Goal: Task Accomplishment & Management: Use online tool/utility

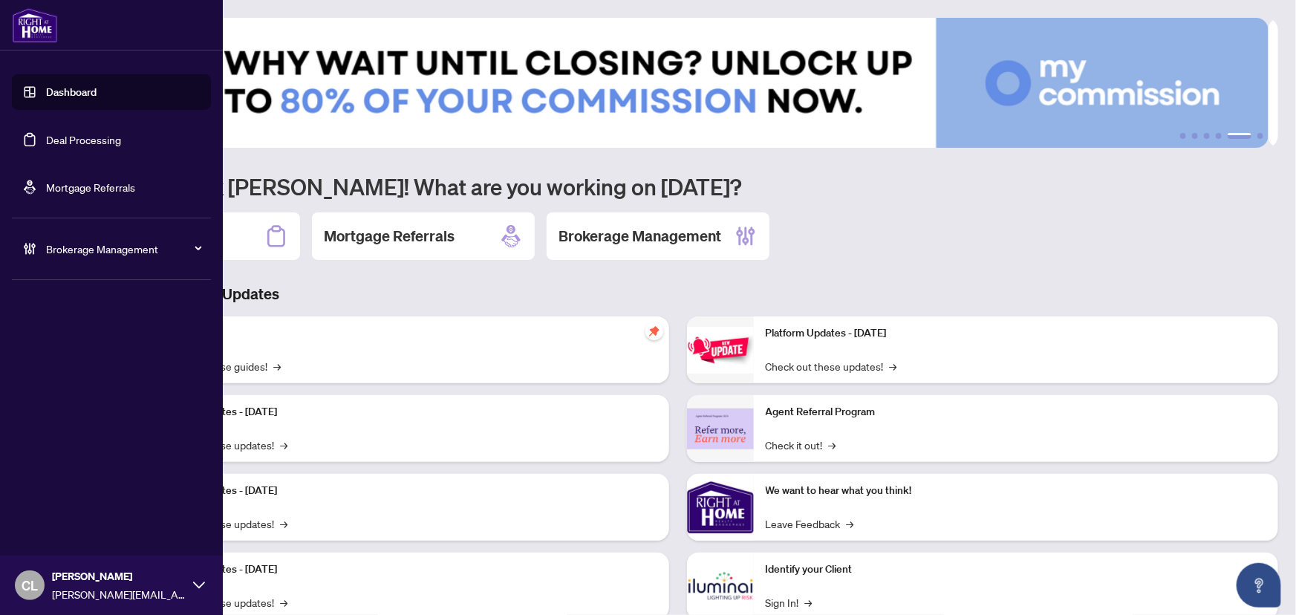
click at [73, 140] on link "Deal Processing" at bounding box center [83, 139] width 75 height 13
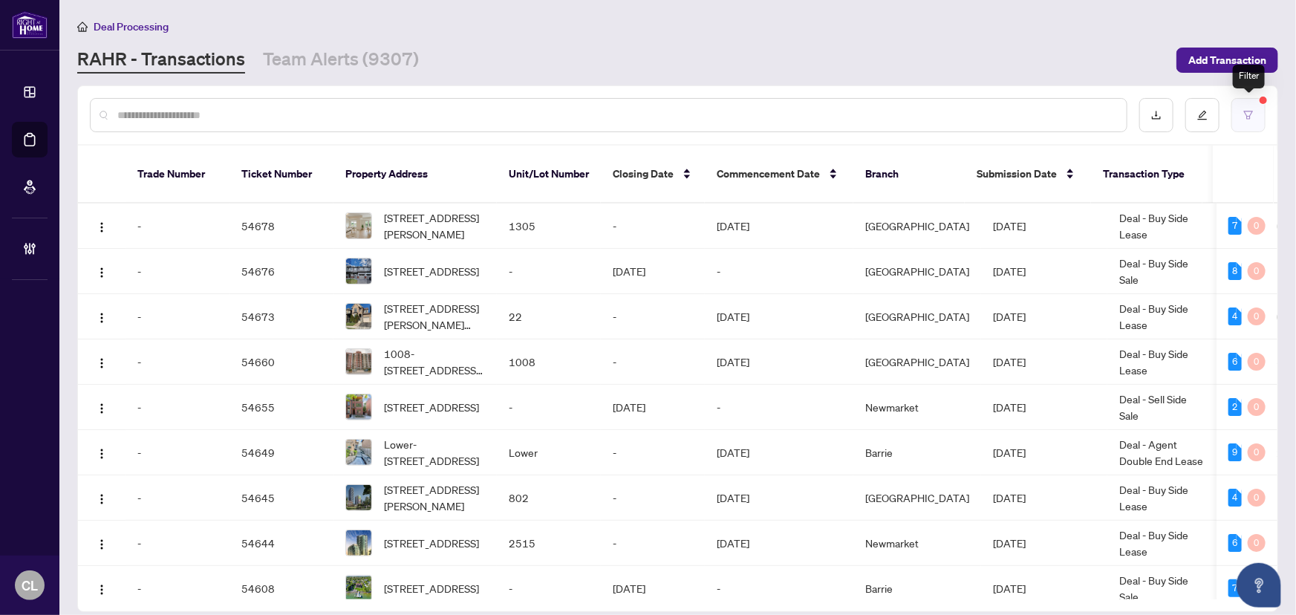
click at [1246, 111] on icon "filter" at bounding box center [1248, 115] width 9 height 8
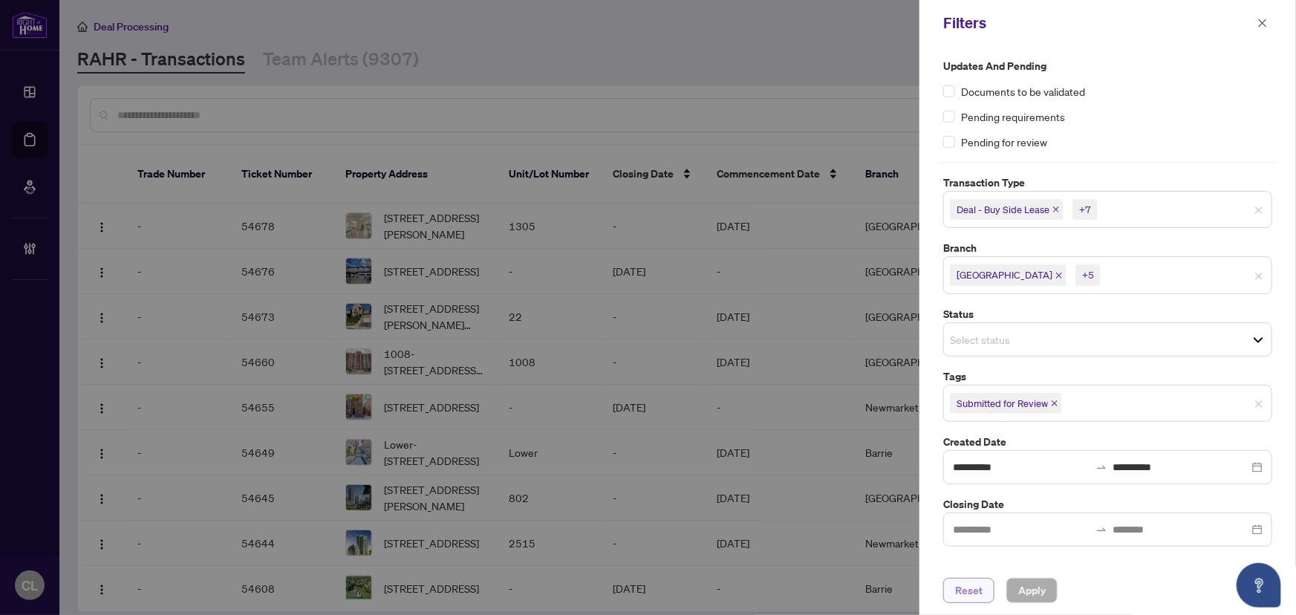
click at [962, 592] on span "Reset" at bounding box center [968, 590] width 27 height 24
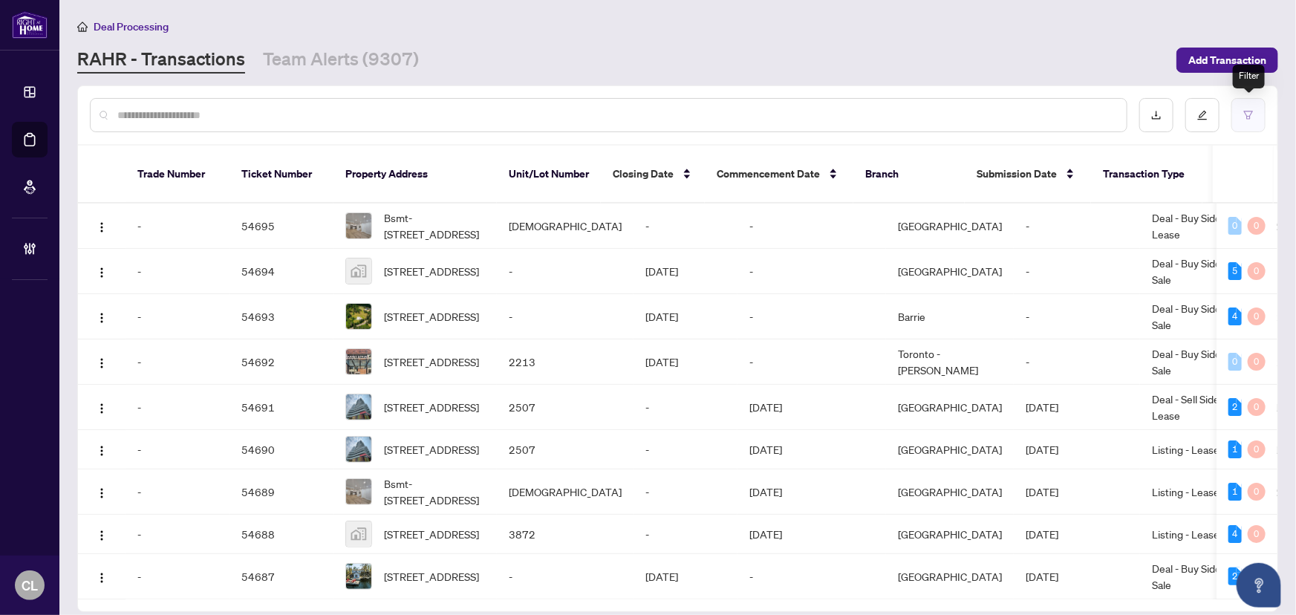
click at [1248, 113] on icon "filter" at bounding box center [1248, 115] width 10 height 10
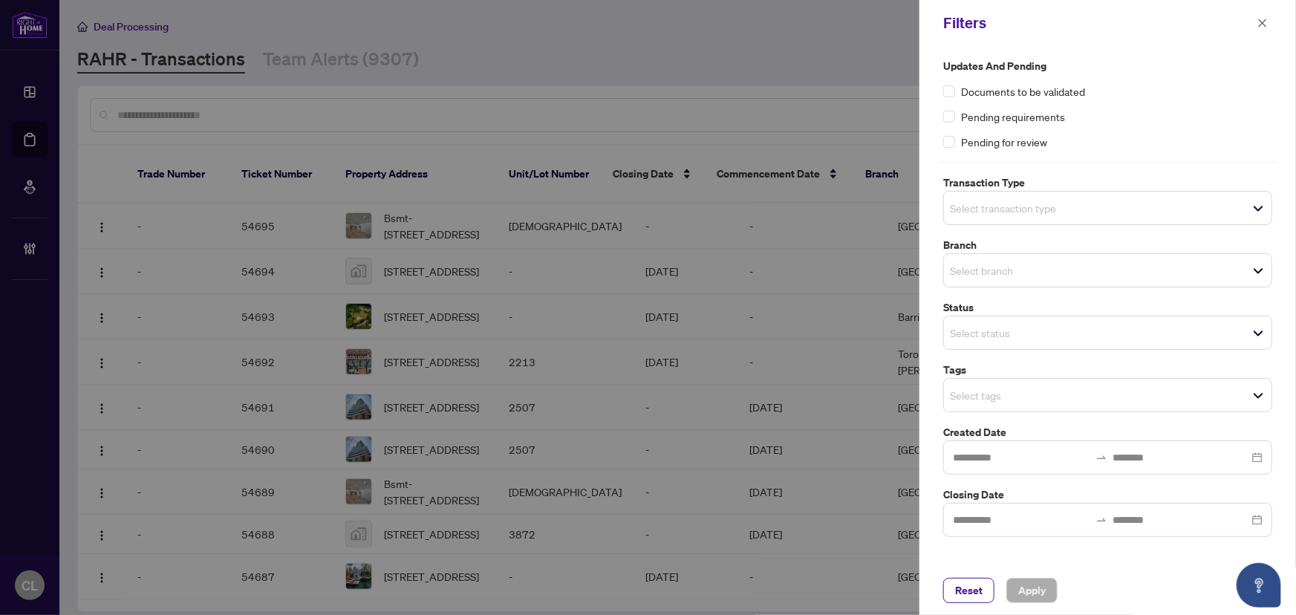
click at [976, 202] on input "search" at bounding box center [1002, 208] width 104 height 18
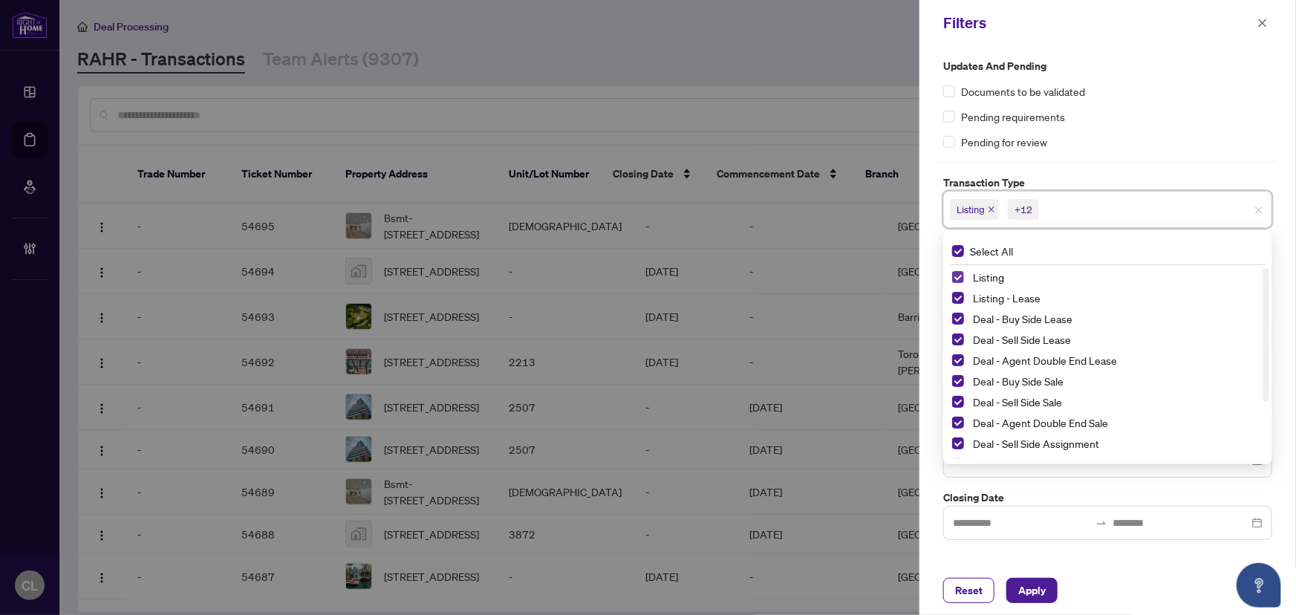
click at [958, 275] on span "Select Listing" at bounding box center [958, 277] width 12 height 12
drag, startPoint x: 961, startPoint y: 293, endPoint x: 968, endPoint y: 295, distance: 7.8
click at [962, 294] on span "Select Listing - Lease" at bounding box center [958, 298] width 12 height 12
drag, startPoint x: 1265, startPoint y: 299, endPoint x: 1276, endPoint y: 399, distance: 100.2
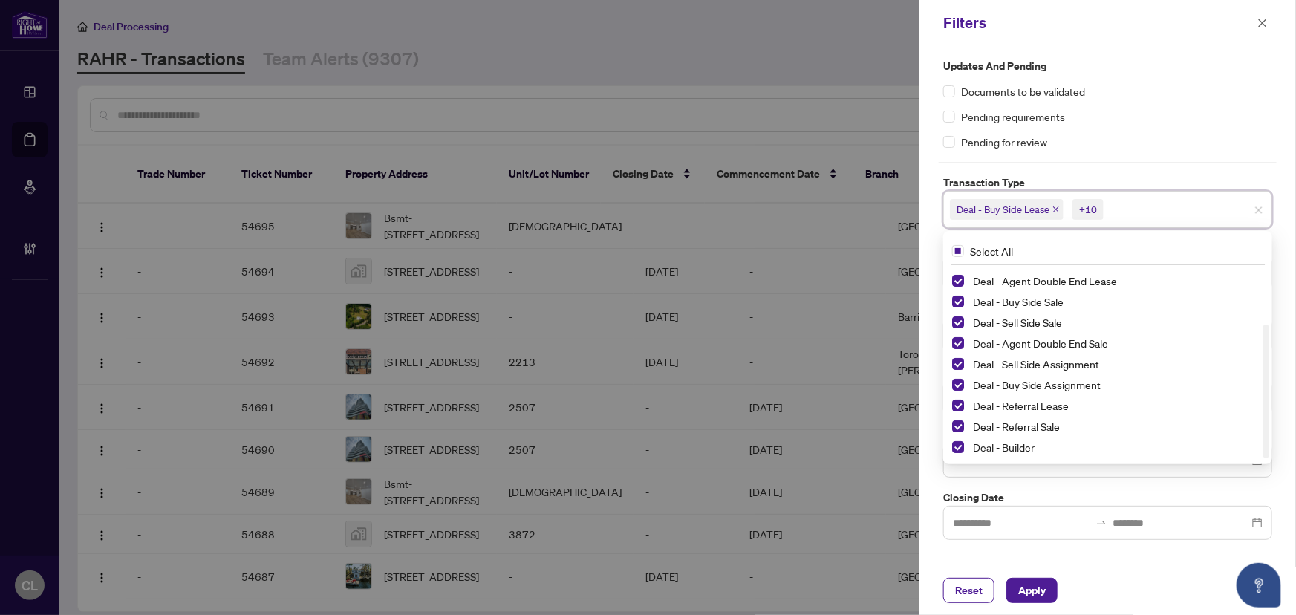
click at [1279, 399] on div "Updates and Pending Documents to be validated Pending requirements Pending for …" at bounding box center [1107, 306] width 376 height 520
click at [958, 406] on span "Select Deal - Referral Lease" at bounding box center [958, 405] width 12 height 12
click at [959, 420] on span "Select Deal - Referral Sale" at bounding box center [958, 426] width 12 height 12
click at [959, 443] on span "Select Deal - Builder" at bounding box center [958, 447] width 12 height 12
click at [839, 110] on div at bounding box center [648, 307] width 1296 height 615
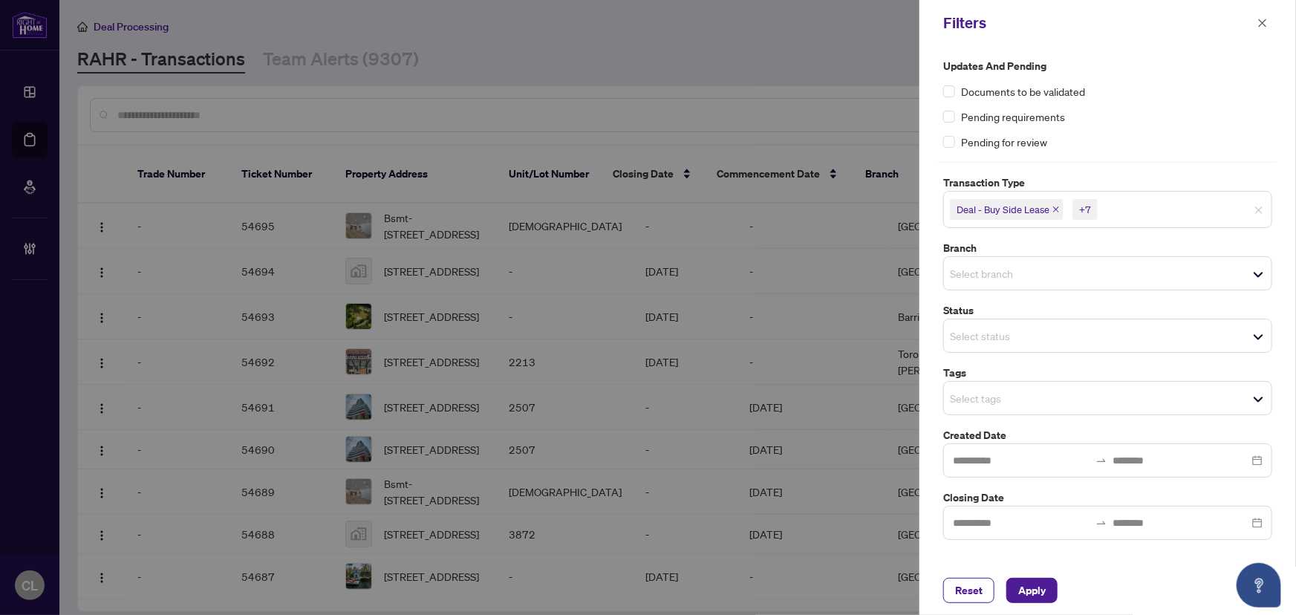
click at [956, 275] on input "search" at bounding box center [1002, 273] width 104 height 18
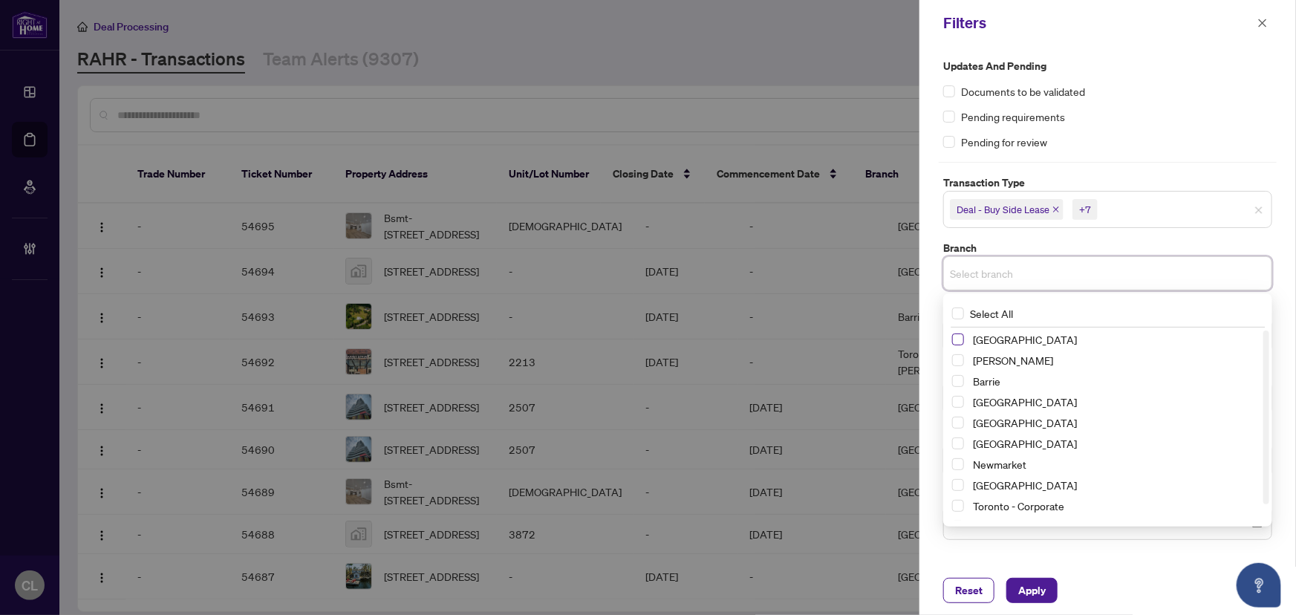
click at [959, 342] on span "Select Richmond Hill" at bounding box center [958, 339] width 12 height 12
click at [957, 357] on span "Select Vaughan" at bounding box center [958, 363] width 12 height 12
click at [959, 382] on span "Select Barrie" at bounding box center [958, 384] width 12 height 12
click at [955, 423] on span "Select Durham" at bounding box center [958, 426] width 12 height 12
click at [959, 488] on span "Select Ottawa" at bounding box center [958, 488] width 12 height 12
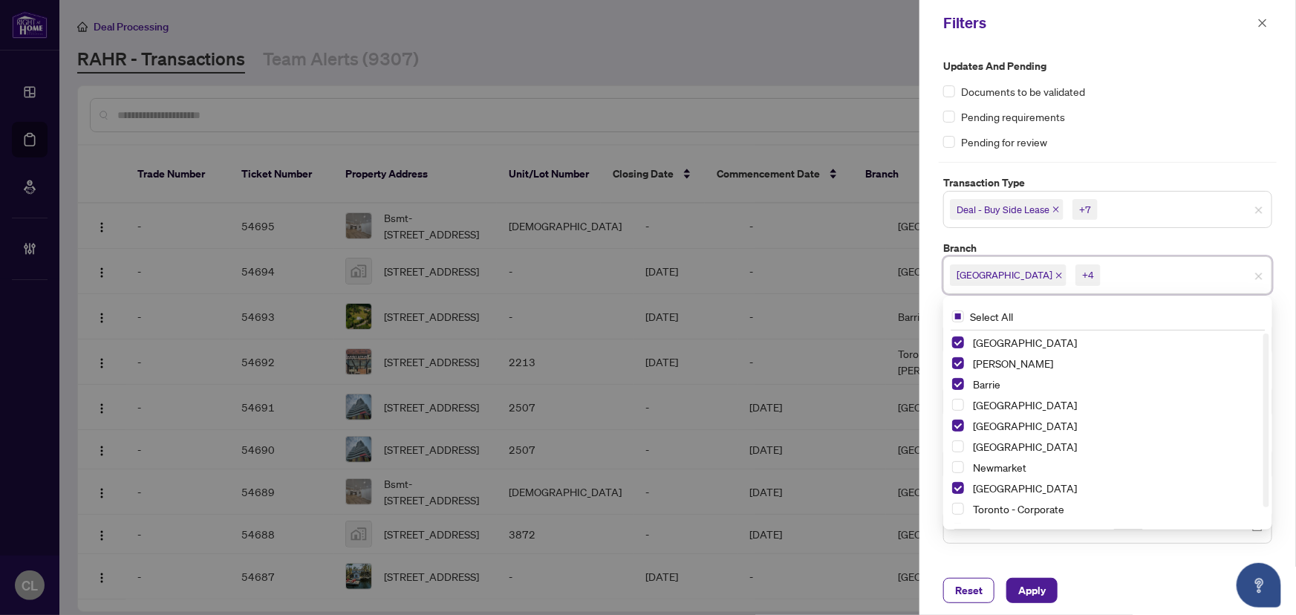
click at [850, 87] on div at bounding box center [648, 307] width 1296 height 615
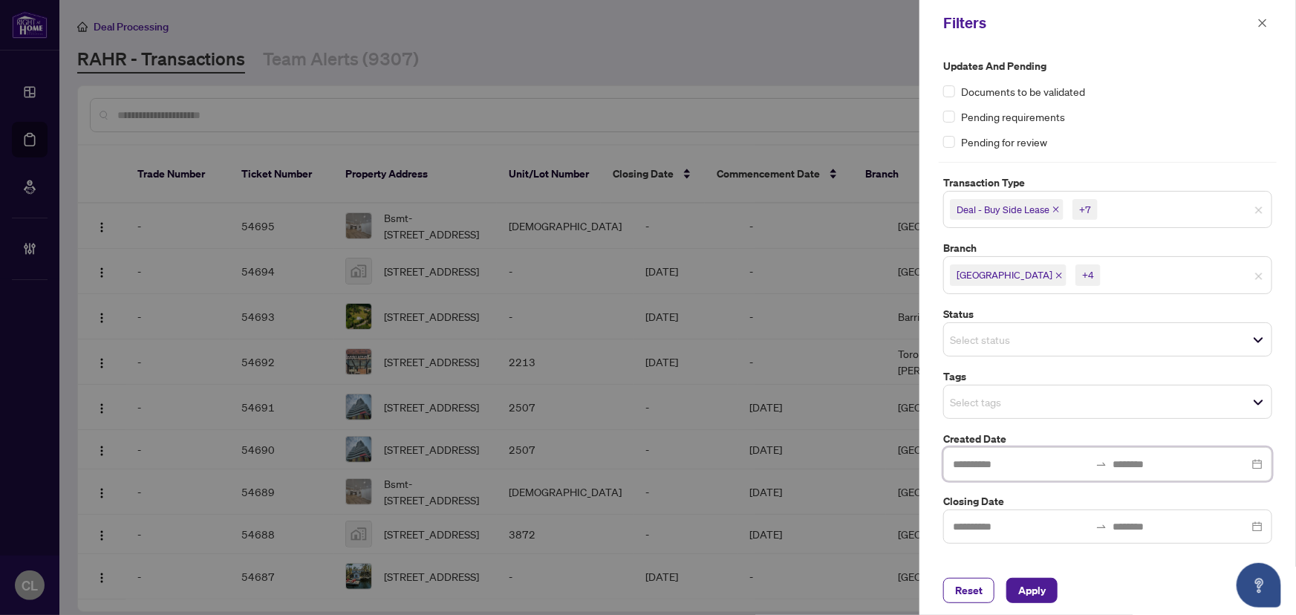
click at [971, 465] on input at bounding box center [1021, 464] width 137 height 16
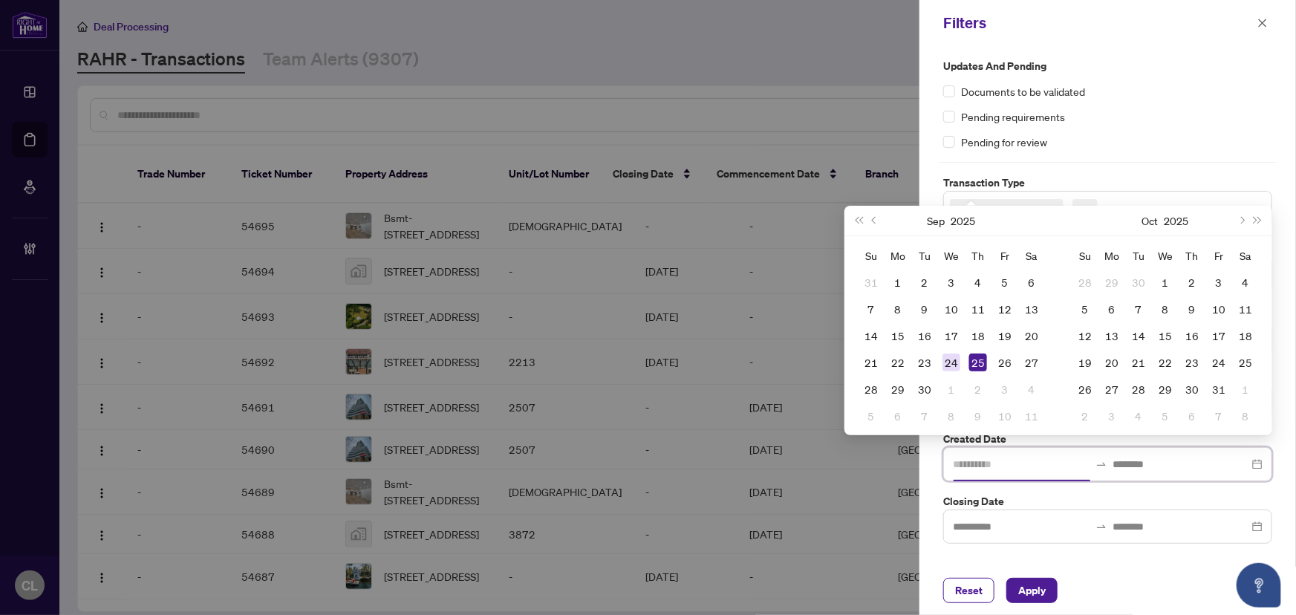
type input "**********"
click at [947, 362] on div "24" at bounding box center [951, 362] width 18 height 18
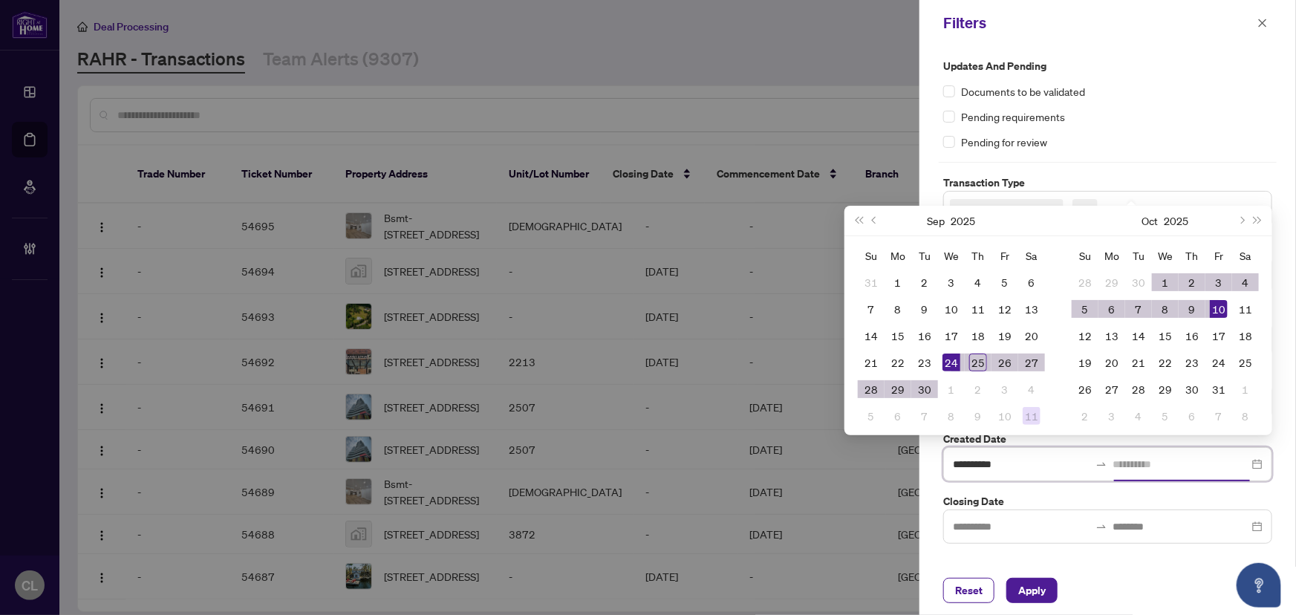
type input "**********"
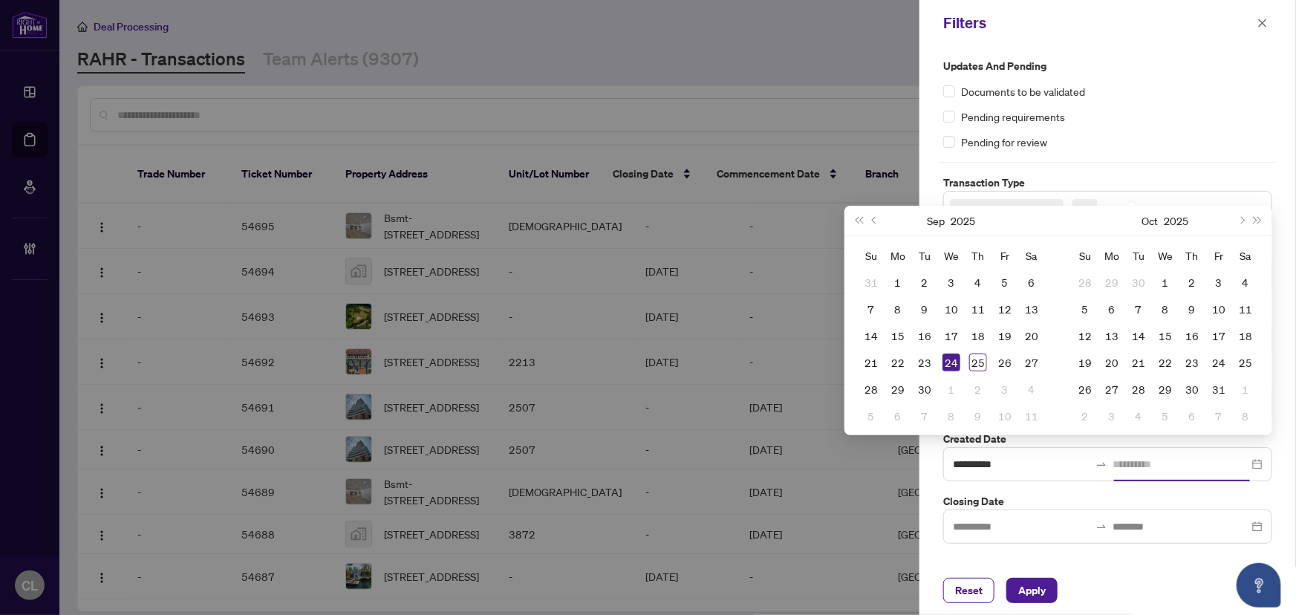
click at [951, 361] on div "24" at bounding box center [951, 362] width 18 height 18
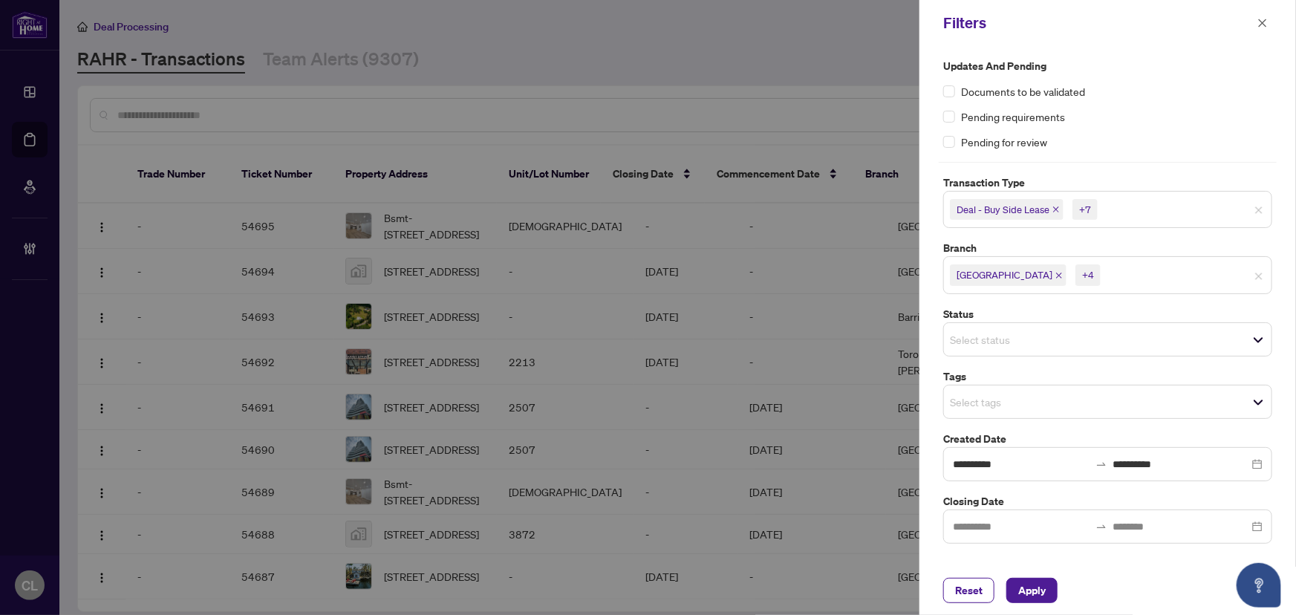
click at [975, 397] on input "search" at bounding box center [1002, 402] width 104 height 18
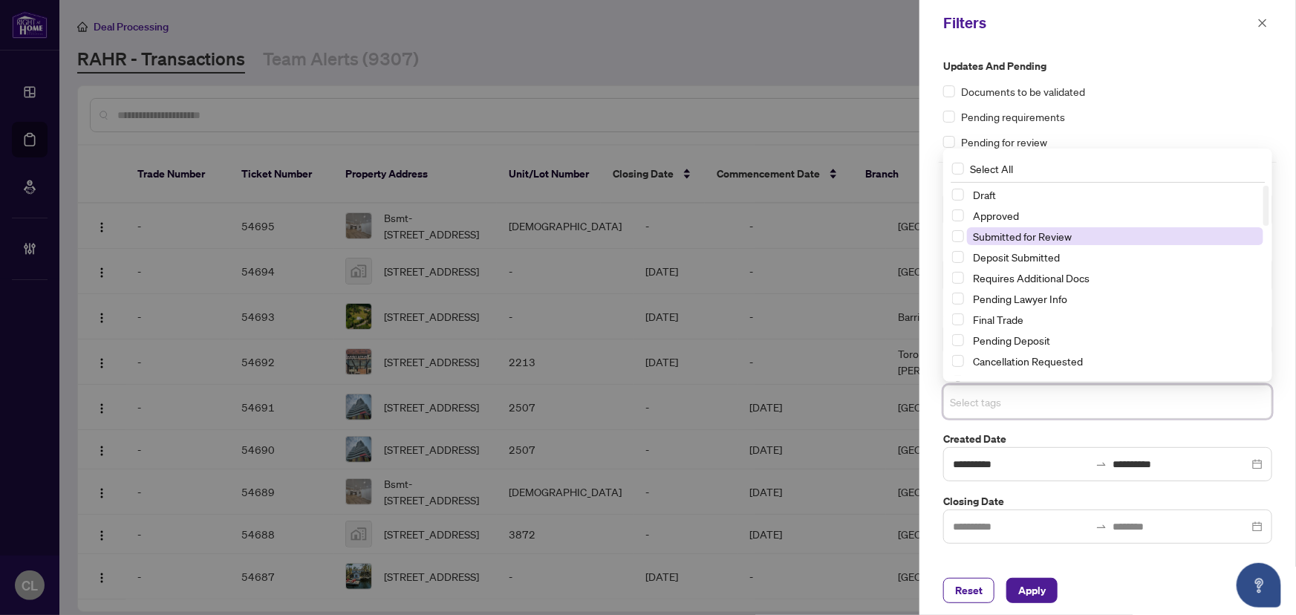
click at [1072, 237] on span "Submitted for Review" at bounding box center [1115, 236] width 296 height 18
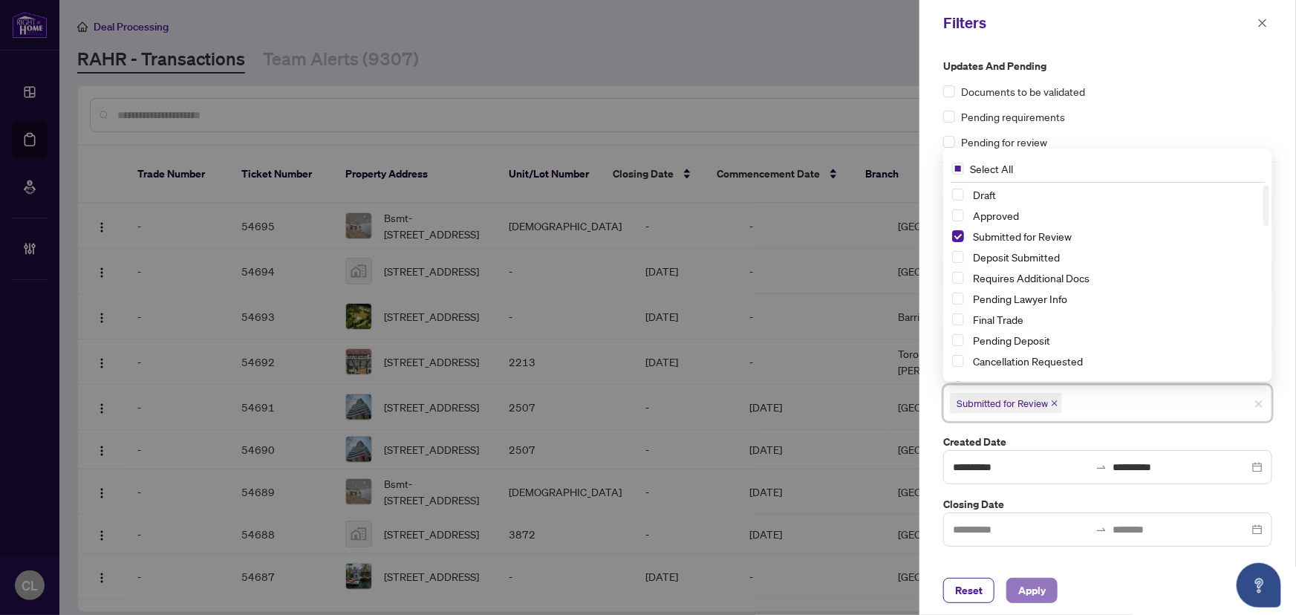
click at [1055, 581] on button "Apply" at bounding box center [1031, 590] width 51 height 25
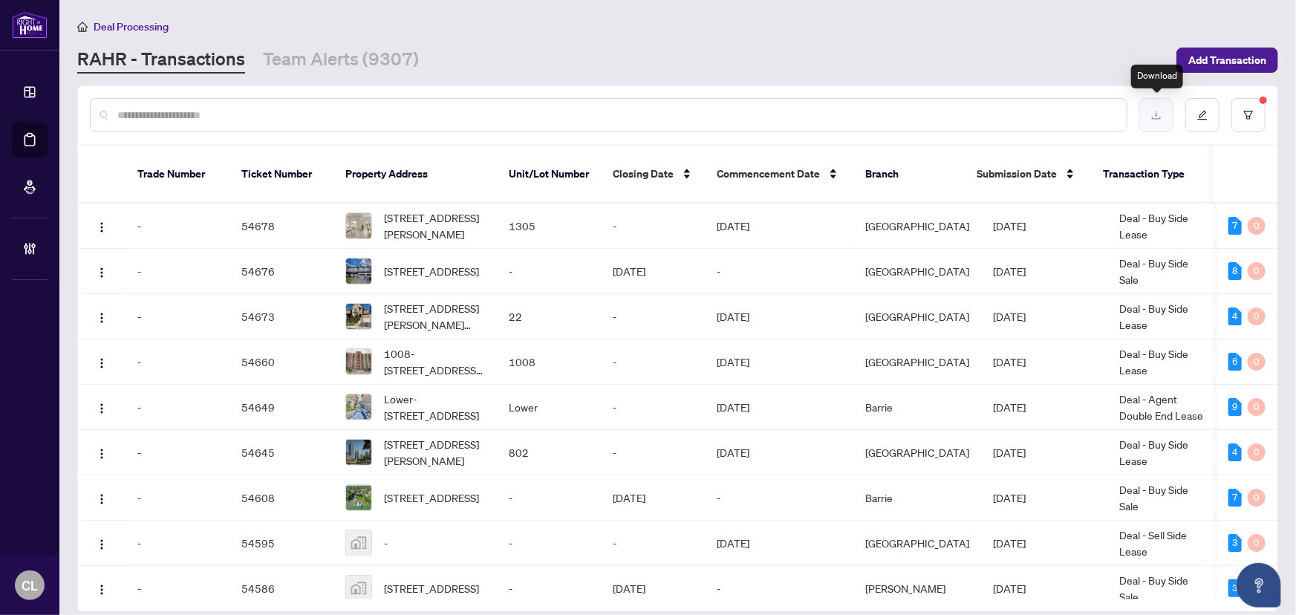
click at [1147, 118] on button "button" at bounding box center [1156, 115] width 34 height 34
click at [943, 49] on div "[PERSON_NAME] - Transactions Team Alerts (9307)" at bounding box center [622, 60] width 1090 height 27
click at [1239, 105] on button "button" at bounding box center [1248, 115] width 34 height 34
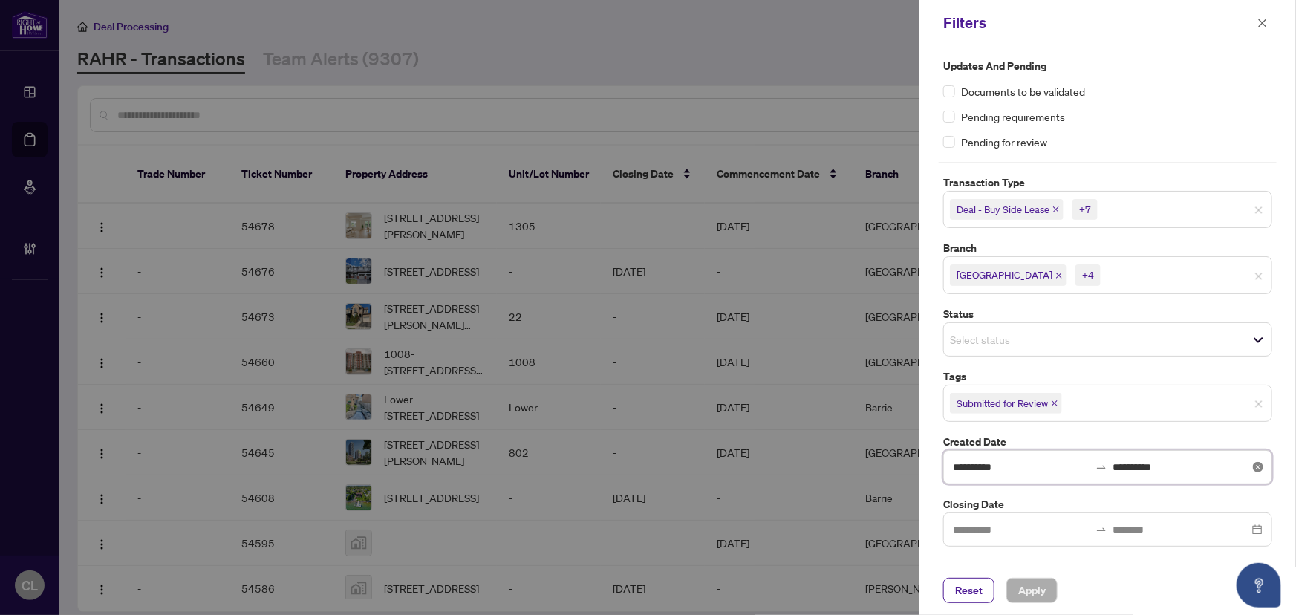
click at [1032, 472] on input "**********" at bounding box center [1021, 467] width 137 height 16
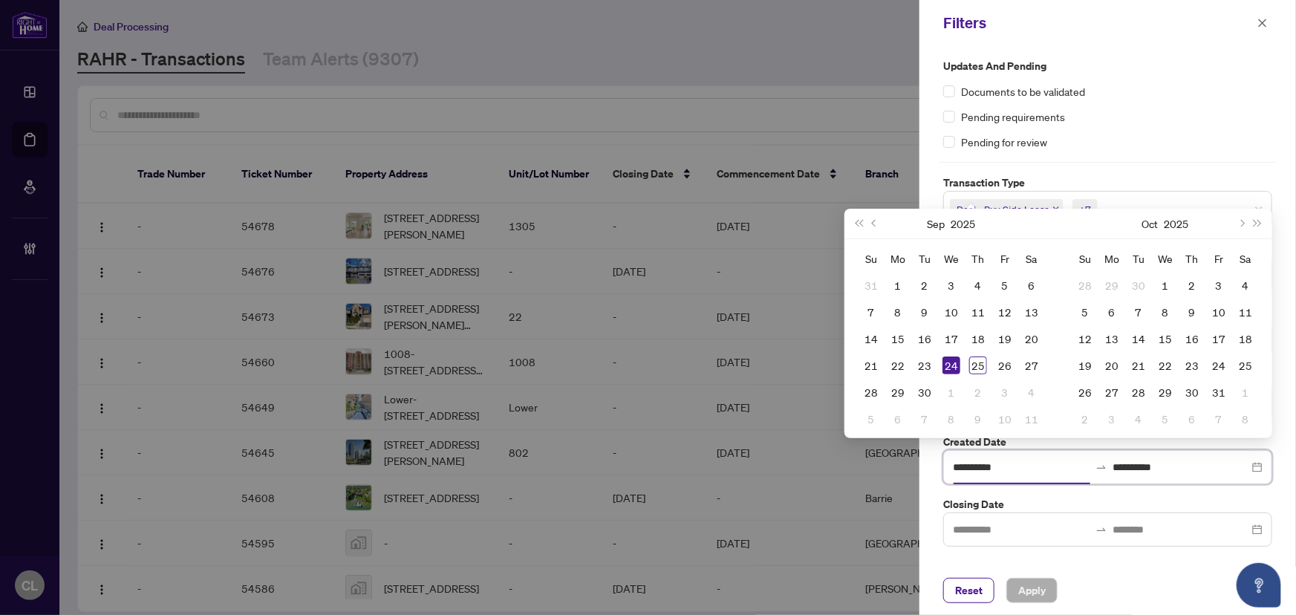
drag, startPoint x: 1032, startPoint y: 468, endPoint x: 893, endPoint y: 466, distance: 138.9
click at [893, 466] on div "**********" at bounding box center [648, 307] width 1296 height 615
type input "**********"
drag, startPoint x: 1181, startPoint y: 466, endPoint x: 1059, endPoint y: 475, distance: 122.2
click at [1059, 475] on div "**********" at bounding box center [1107, 467] width 329 height 34
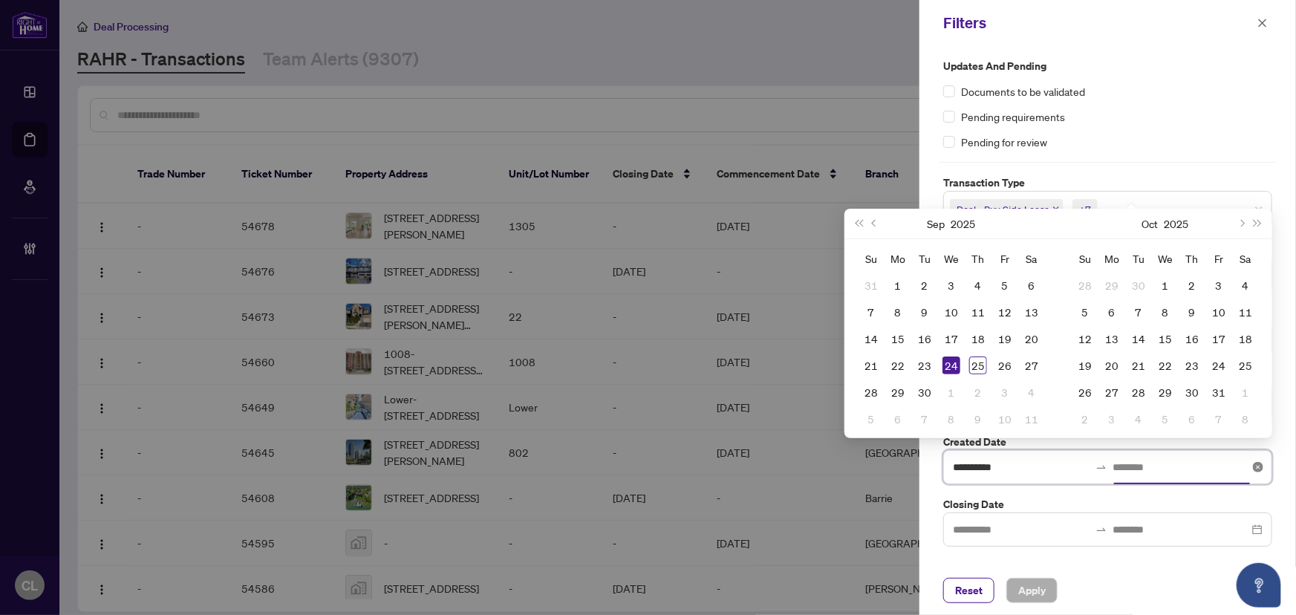
type input "**********"
drag, startPoint x: 1010, startPoint y: 469, endPoint x: 931, endPoint y: 468, distance: 78.7
click at [931, 468] on div "**********" at bounding box center [1107, 306] width 376 height 520
type input "**********"
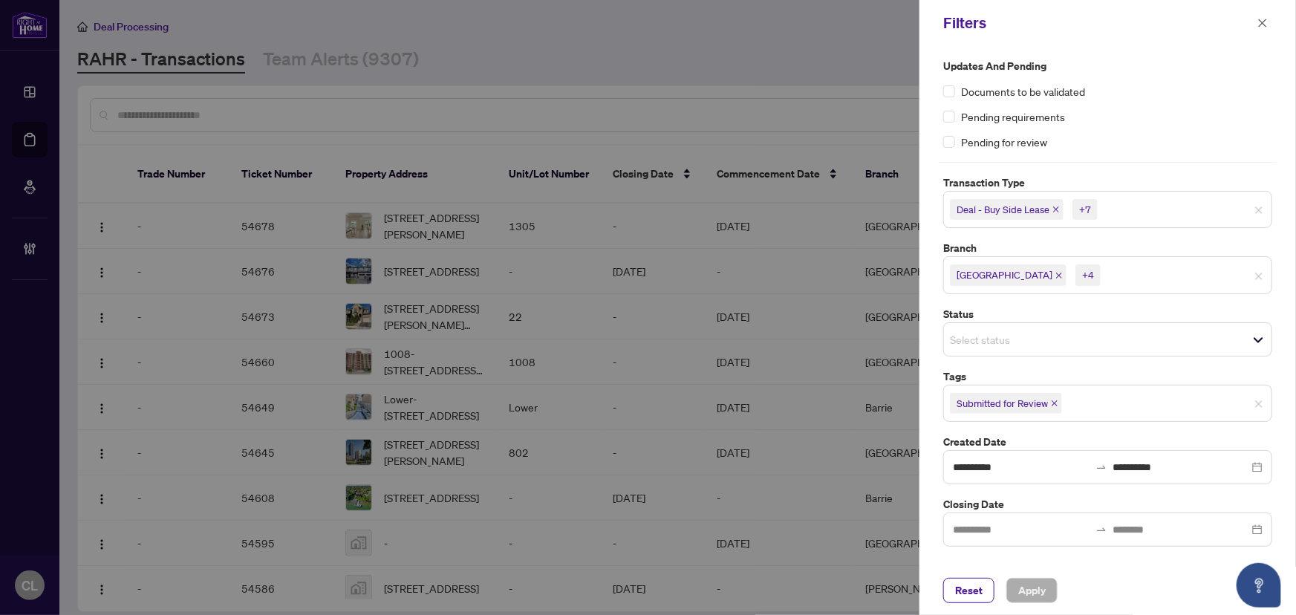
click at [749, 32] on div at bounding box center [648, 307] width 1296 height 615
click at [1259, 467] on icon "close-circle" at bounding box center [1258, 467] width 10 height 10
click at [995, 274] on span "[GEOGRAPHIC_DATA]" at bounding box center [1004, 274] width 96 height 15
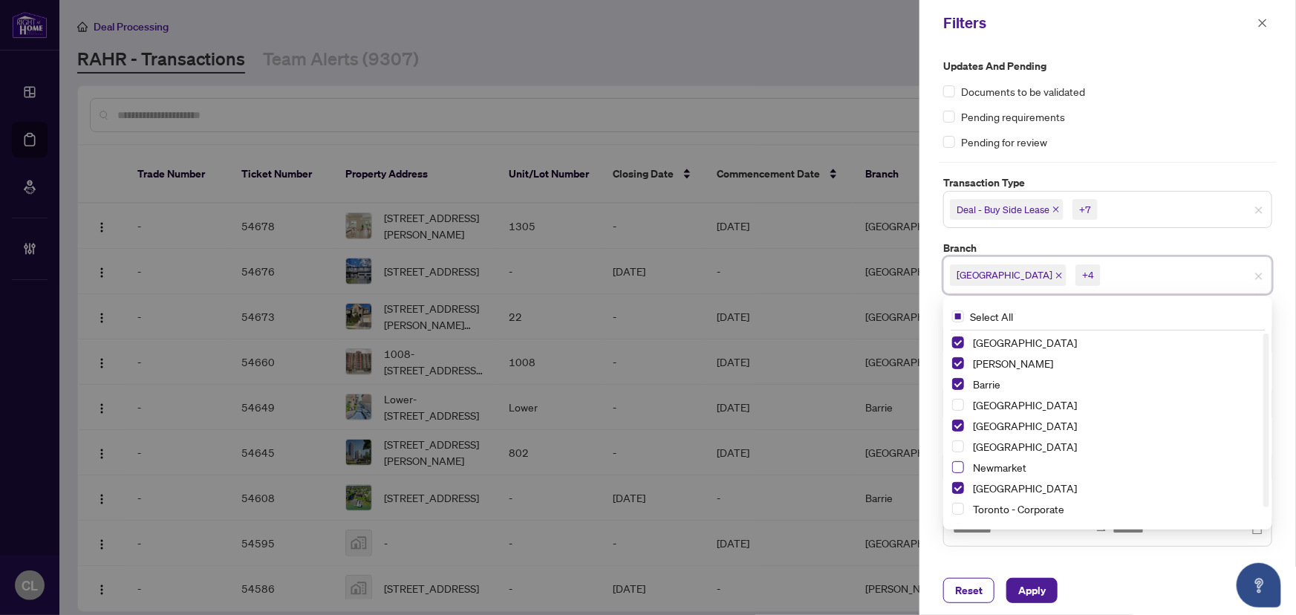
click at [959, 468] on span "Select Newmarket" at bounding box center [958, 467] width 12 height 12
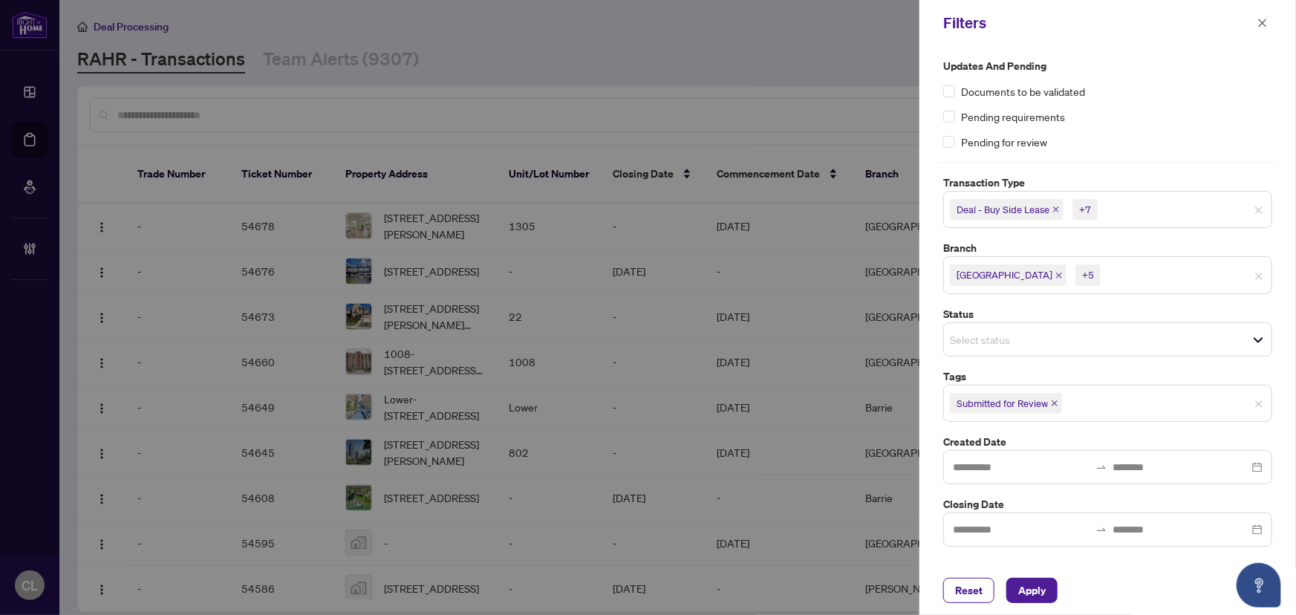
click at [848, 63] on div at bounding box center [648, 307] width 1296 height 615
click at [1043, 590] on span "Apply" at bounding box center [1031, 590] width 27 height 24
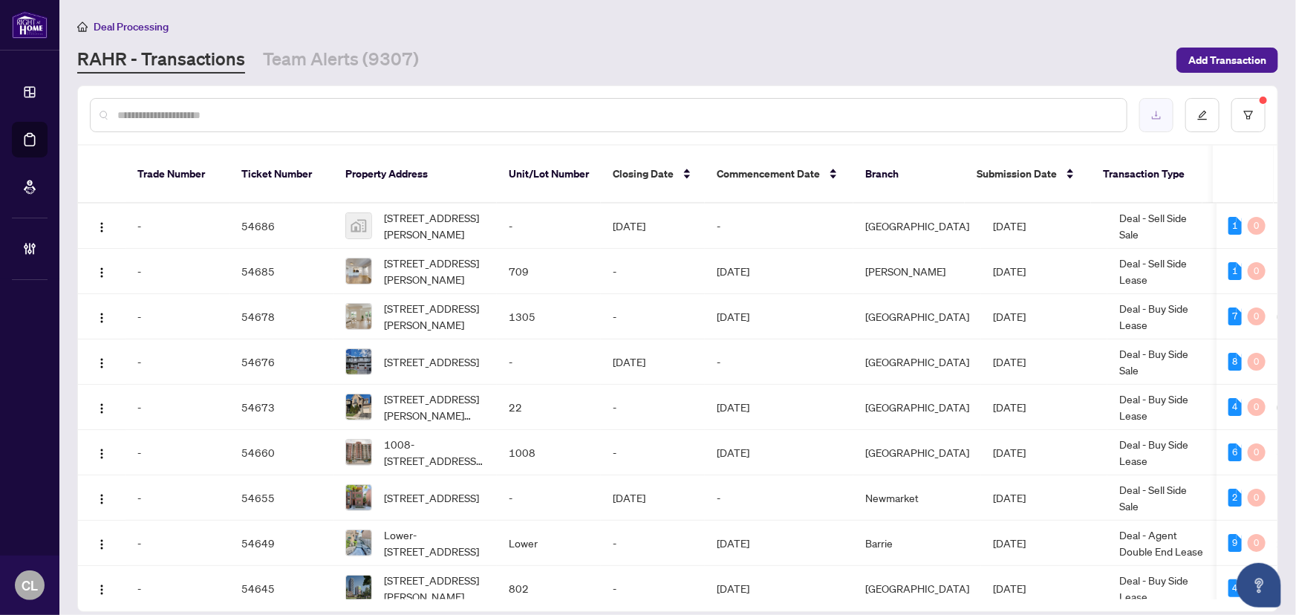
click at [1159, 110] on icon "download" at bounding box center [1156, 115] width 10 height 10
